Goal: Task Accomplishment & Management: Manage account settings

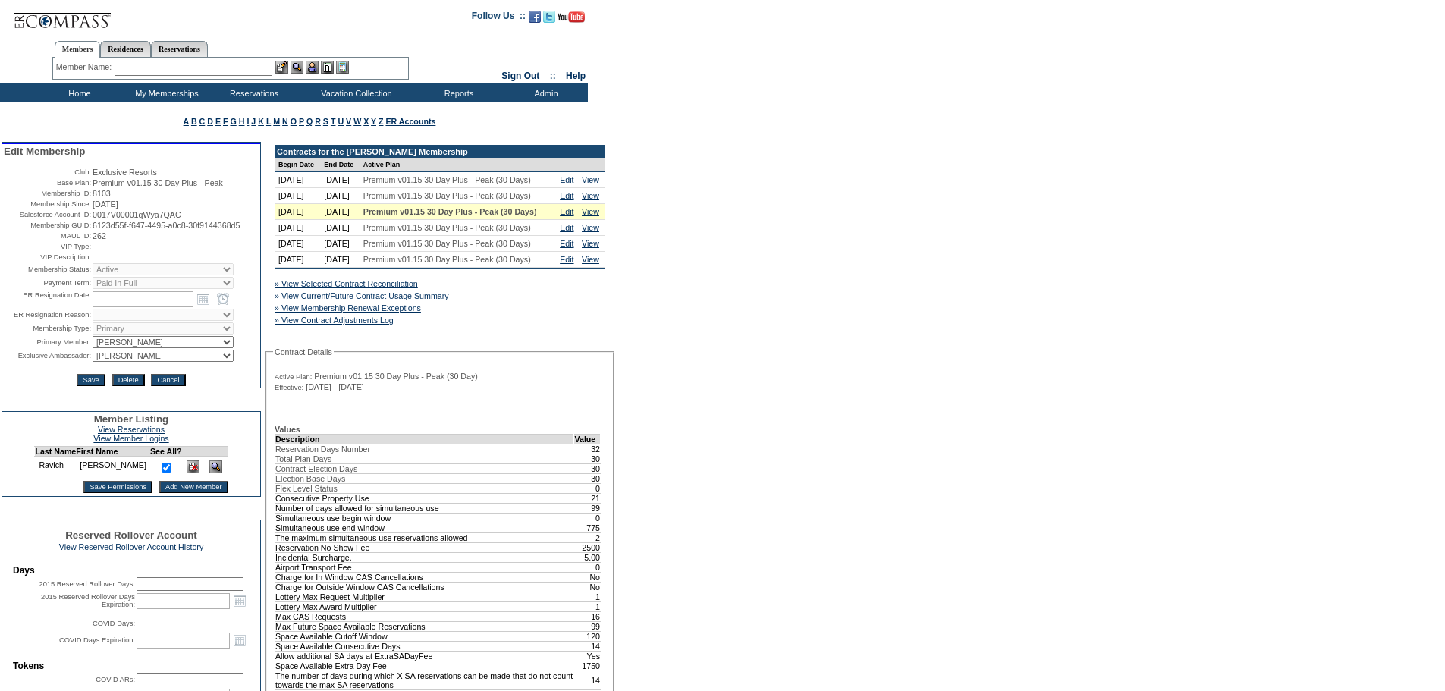
click at [237, 64] on input "text" at bounding box center [194, 68] width 158 height 15
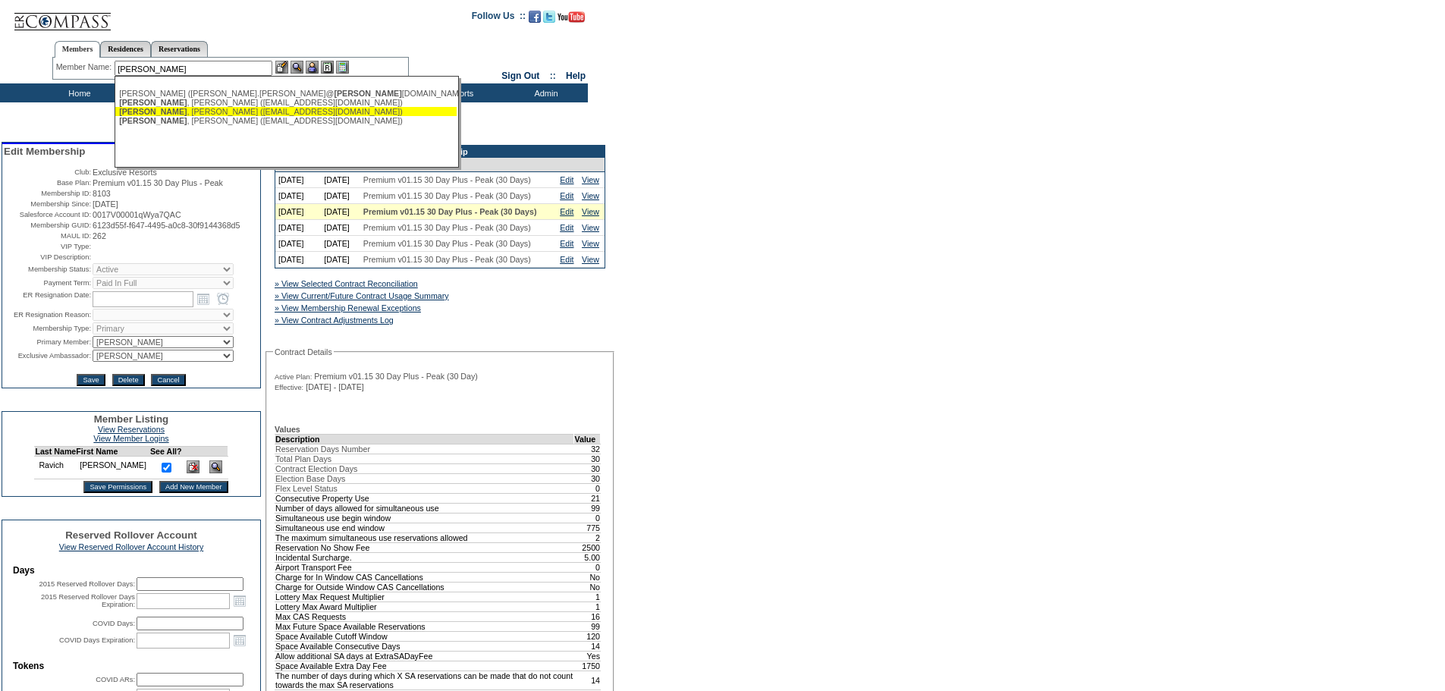
click at [130, 116] on span "[PERSON_NAME]" at bounding box center [153, 111] width 68 height 9
type input "[PERSON_NAME] ([EMAIL_ADDRESS][DOMAIN_NAME])"
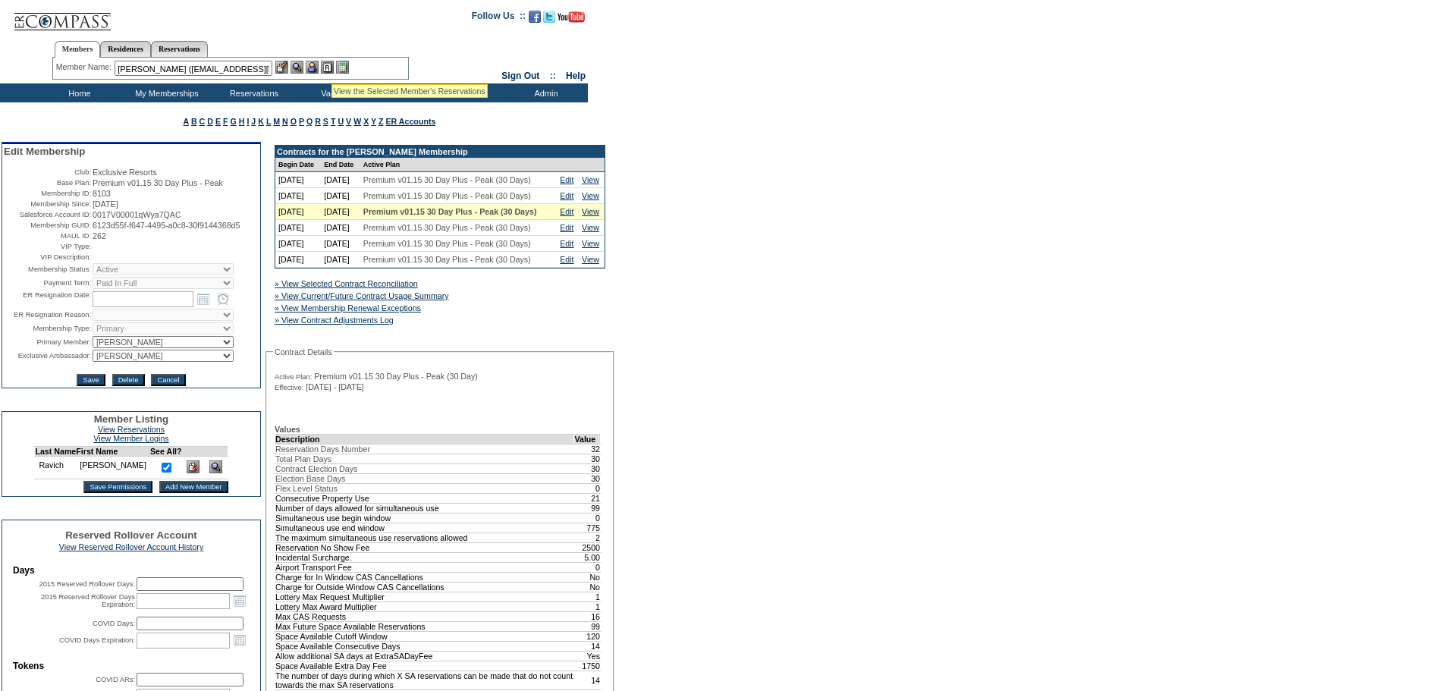
click at [317, 65] on img at bounding box center [312, 67] width 13 height 13
click at [303, 66] on img at bounding box center [297, 67] width 13 height 13
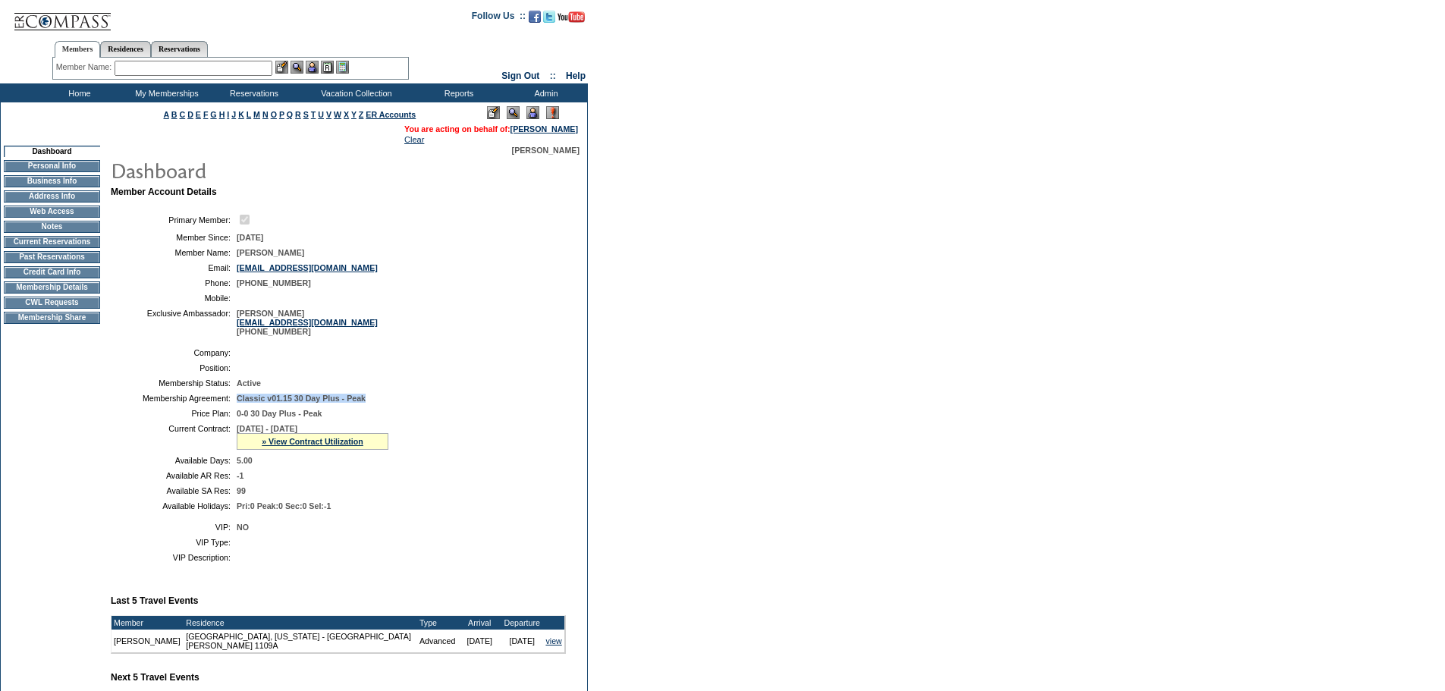
drag, startPoint x: 237, startPoint y: 413, endPoint x: 393, endPoint y: 413, distance: 156.3
click at [393, 403] on td "Classic v01.15 30 Day Plus - Peak" at bounding box center [398, 398] width 323 height 9
copy span "Classic v01.15 30 Day Plus - Peak"
click at [46, 294] on td "Membership Details" at bounding box center [52, 287] width 96 height 12
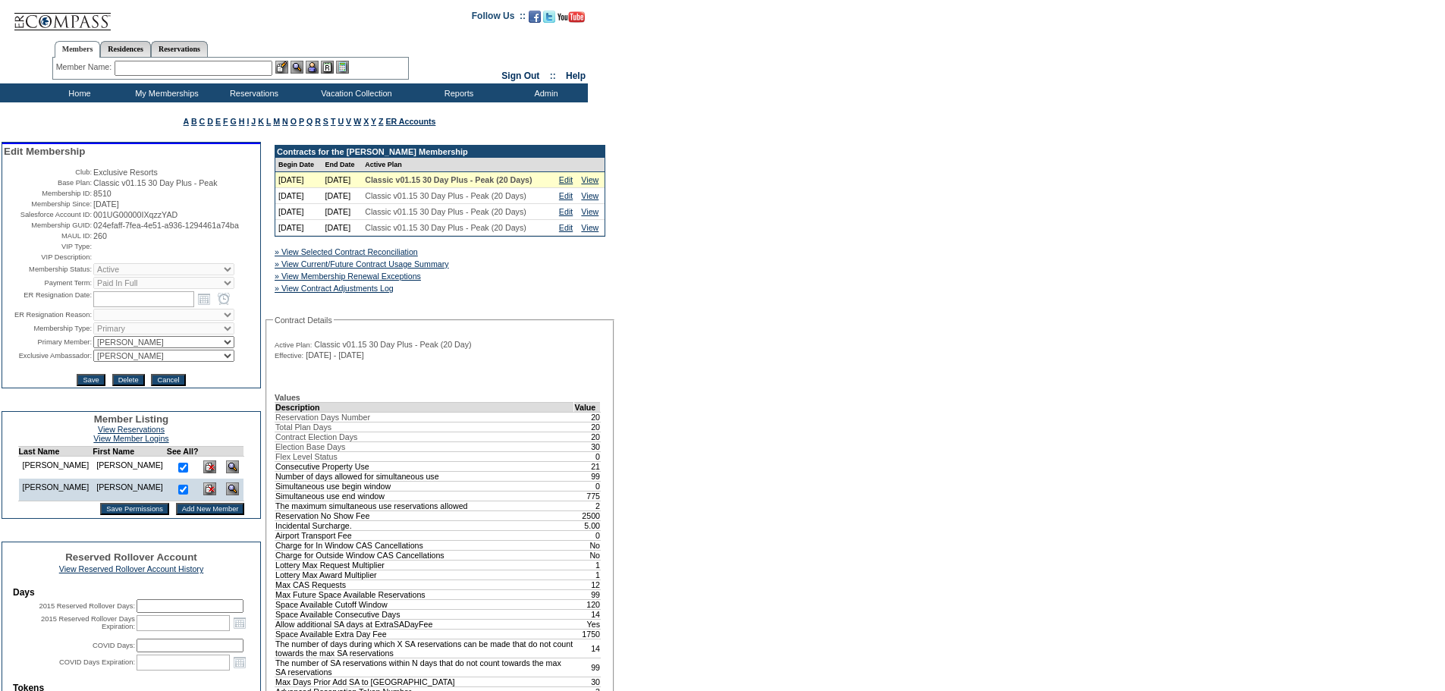
click at [71, 92] on td "Home" at bounding box center [77, 92] width 87 height 19
